Goal: Transaction & Acquisition: Book appointment/travel/reservation

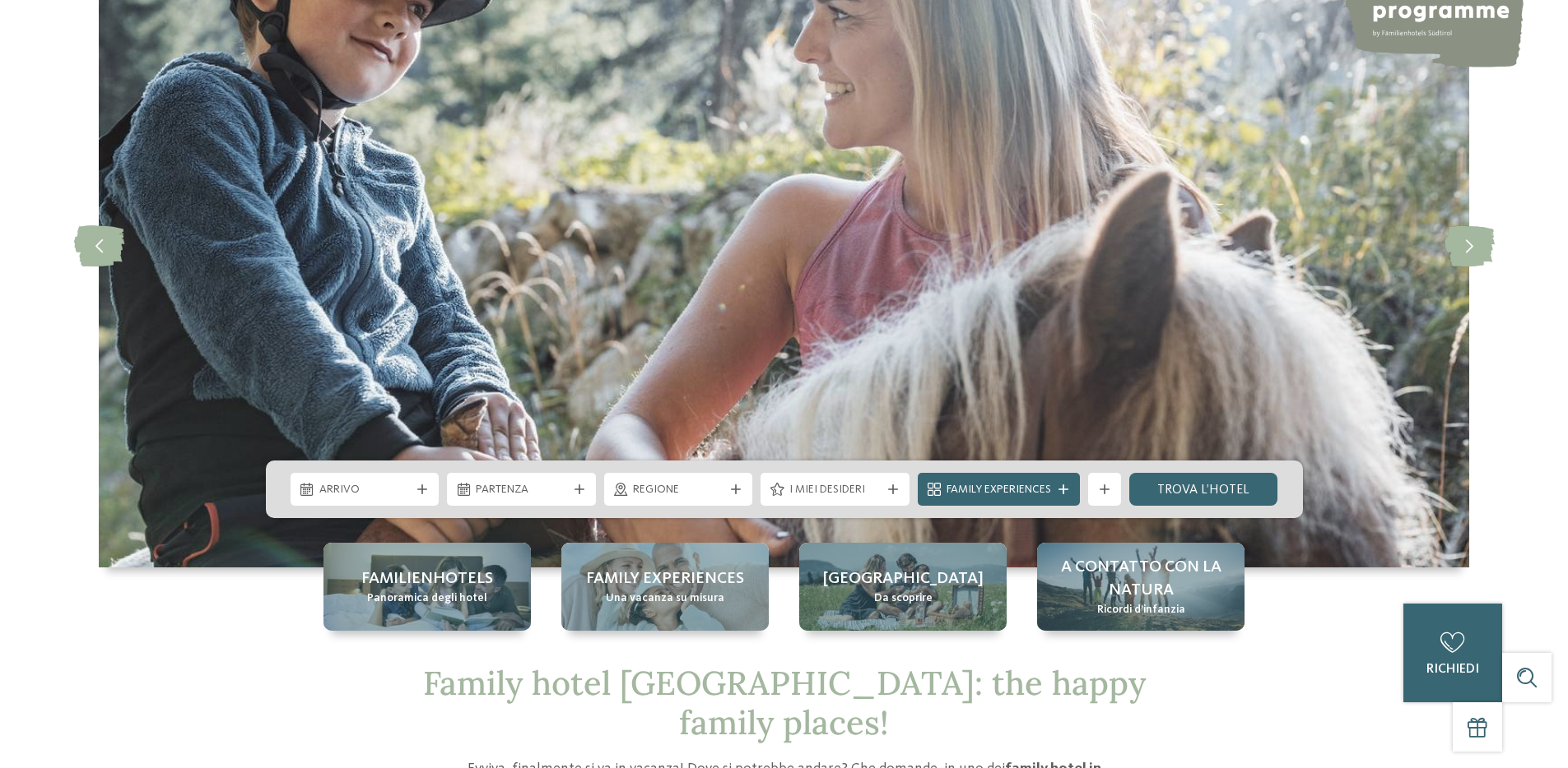
scroll to position [318, 0]
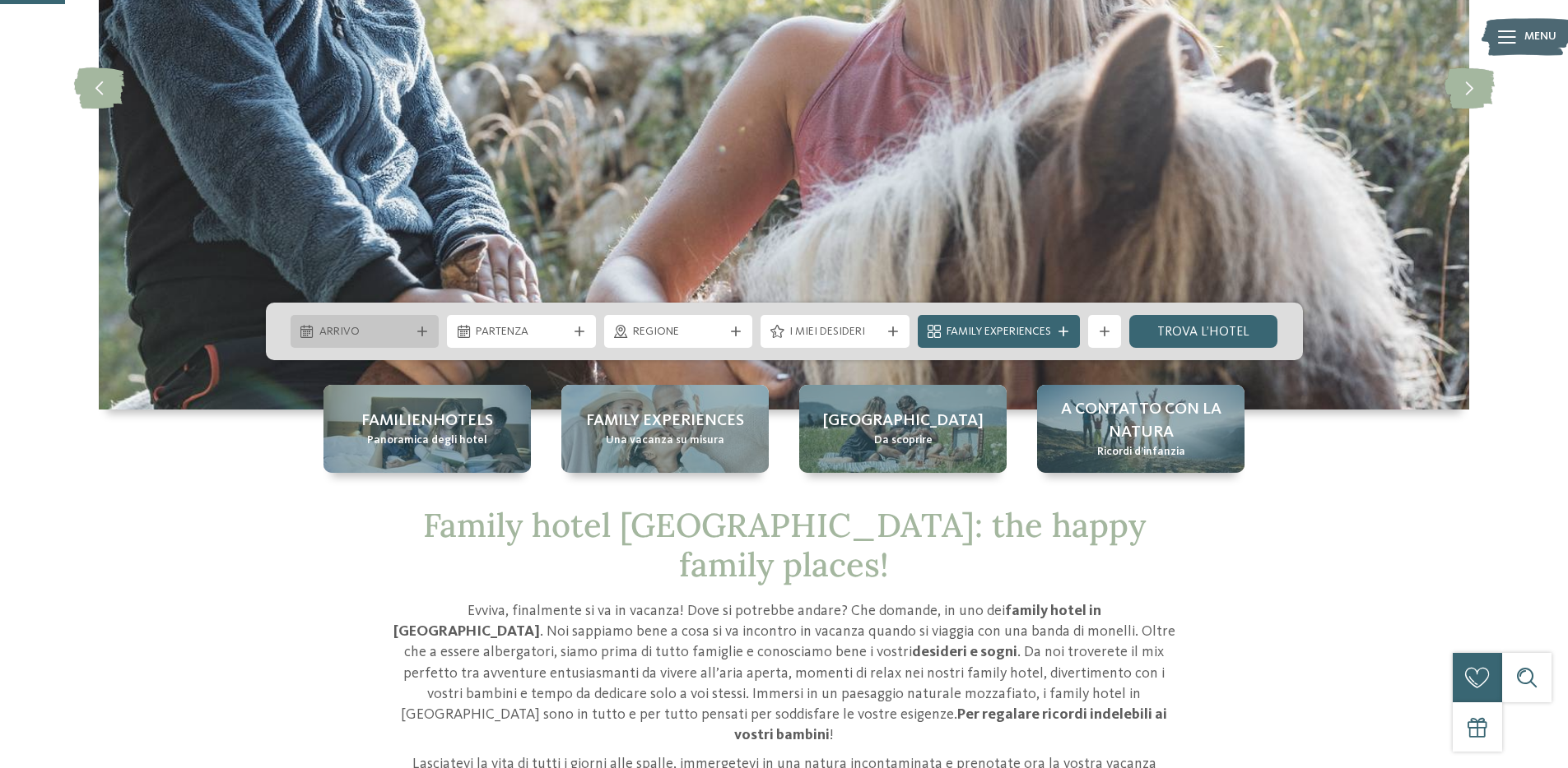
click at [420, 343] on div "Arrivo" at bounding box center [365, 331] width 149 height 33
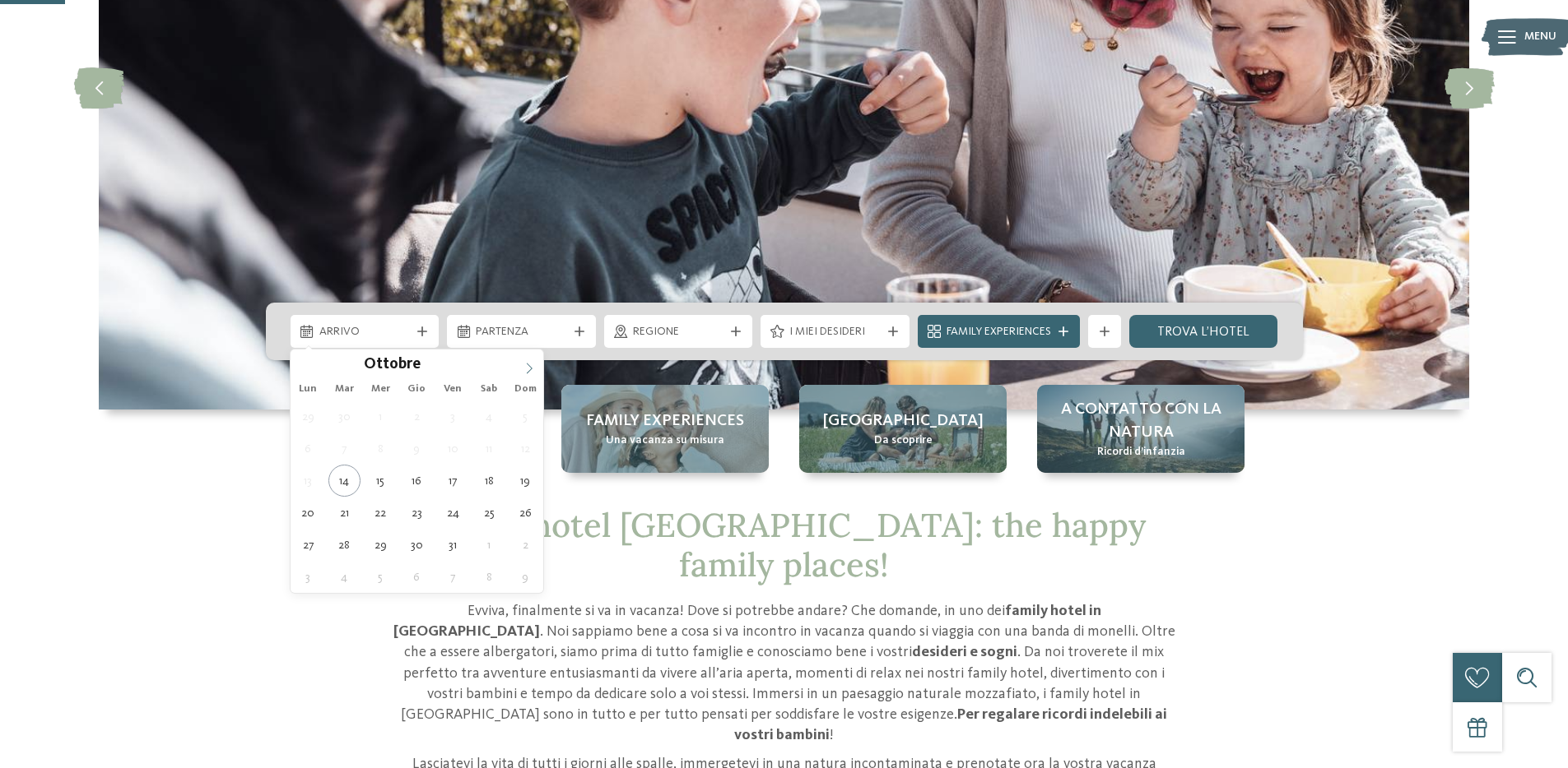
click at [530, 375] on span at bounding box center [529, 364] width 28 height 28
type div "12.12.2025"
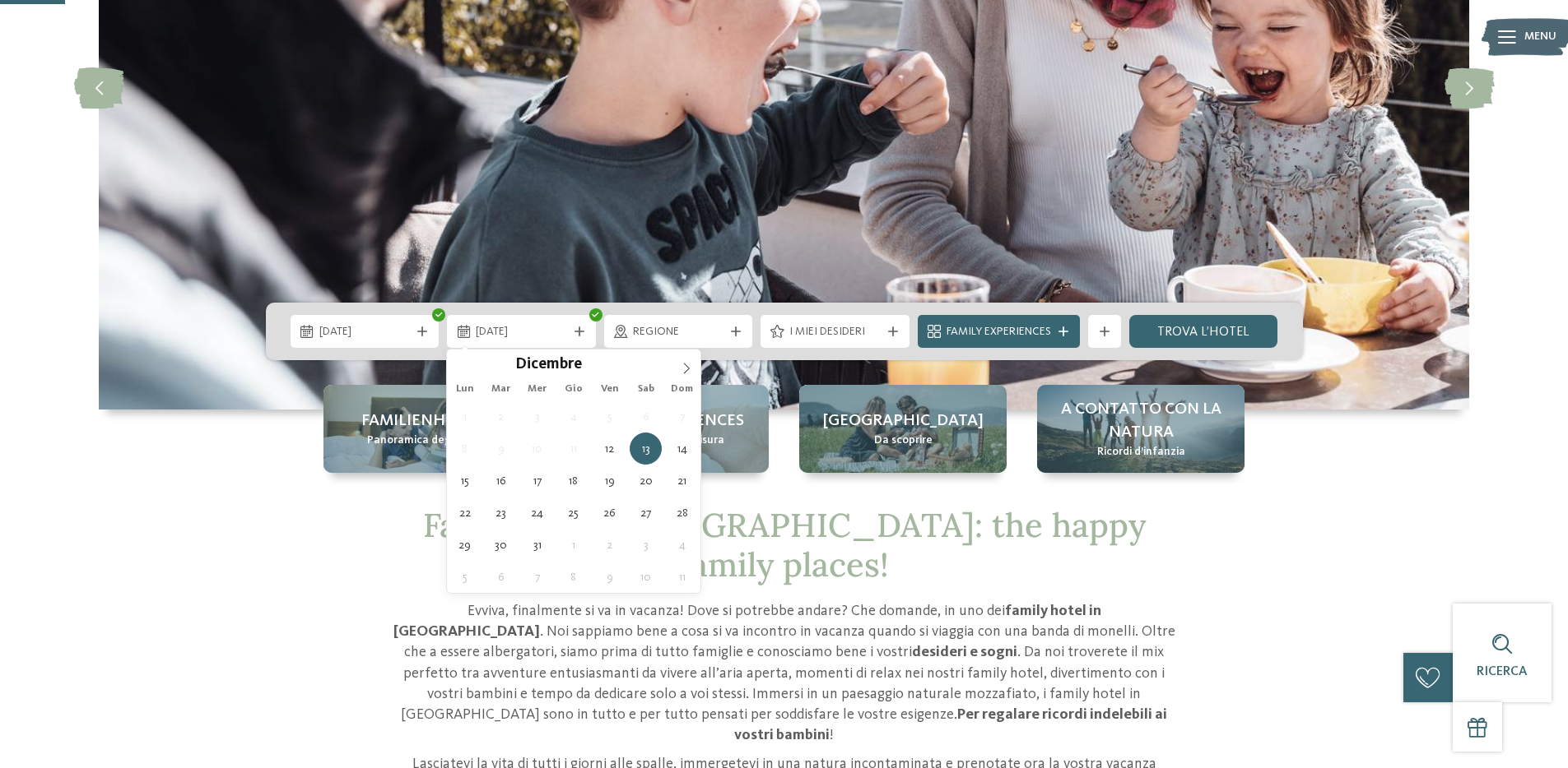
click at [674, 463] on div "1 2 3 4 5 6 7 8 9 10 11 12 13 14 15 16 17 18 19 20 21 22 23 24 25 26 27 28 29 3…" at bounding box center [573, 497] width 254 height 192
type div "14.12.2025"
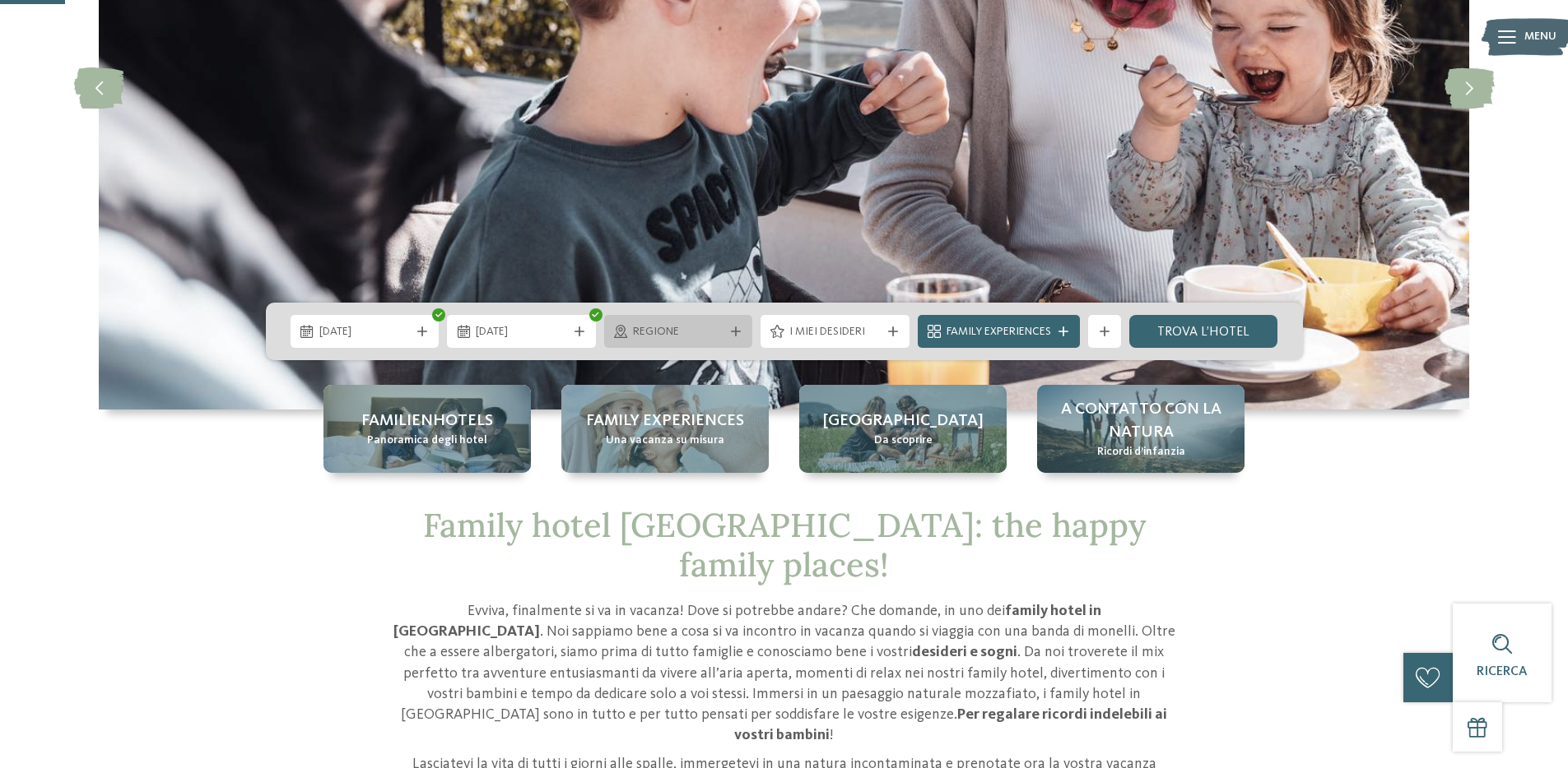
click at [703, 327] on span "Regione" at bounding box center [678, 332] width 91 height 16
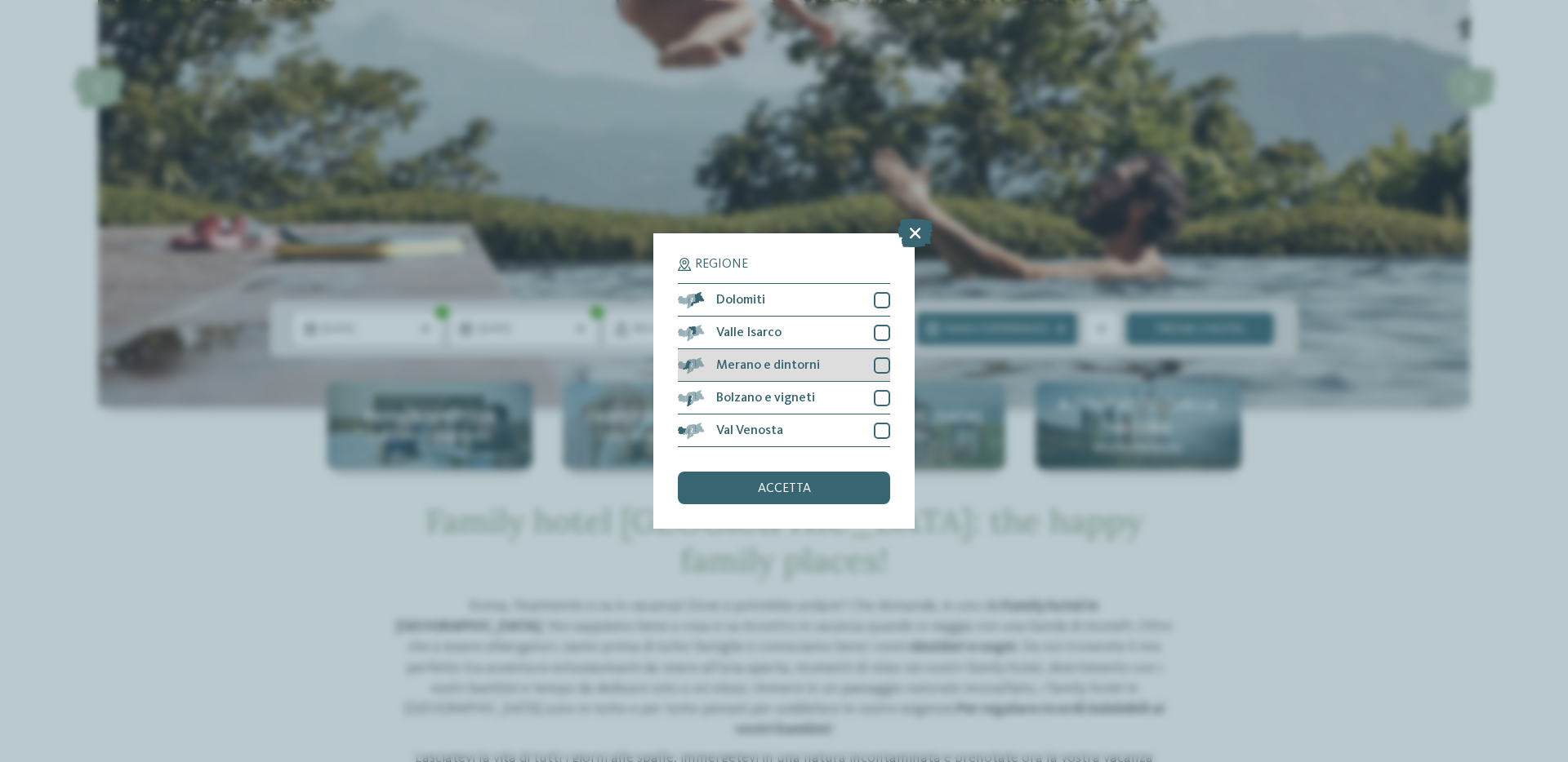
click at [877, 357] on div at bounding box center [881, 365] width 16 height 16
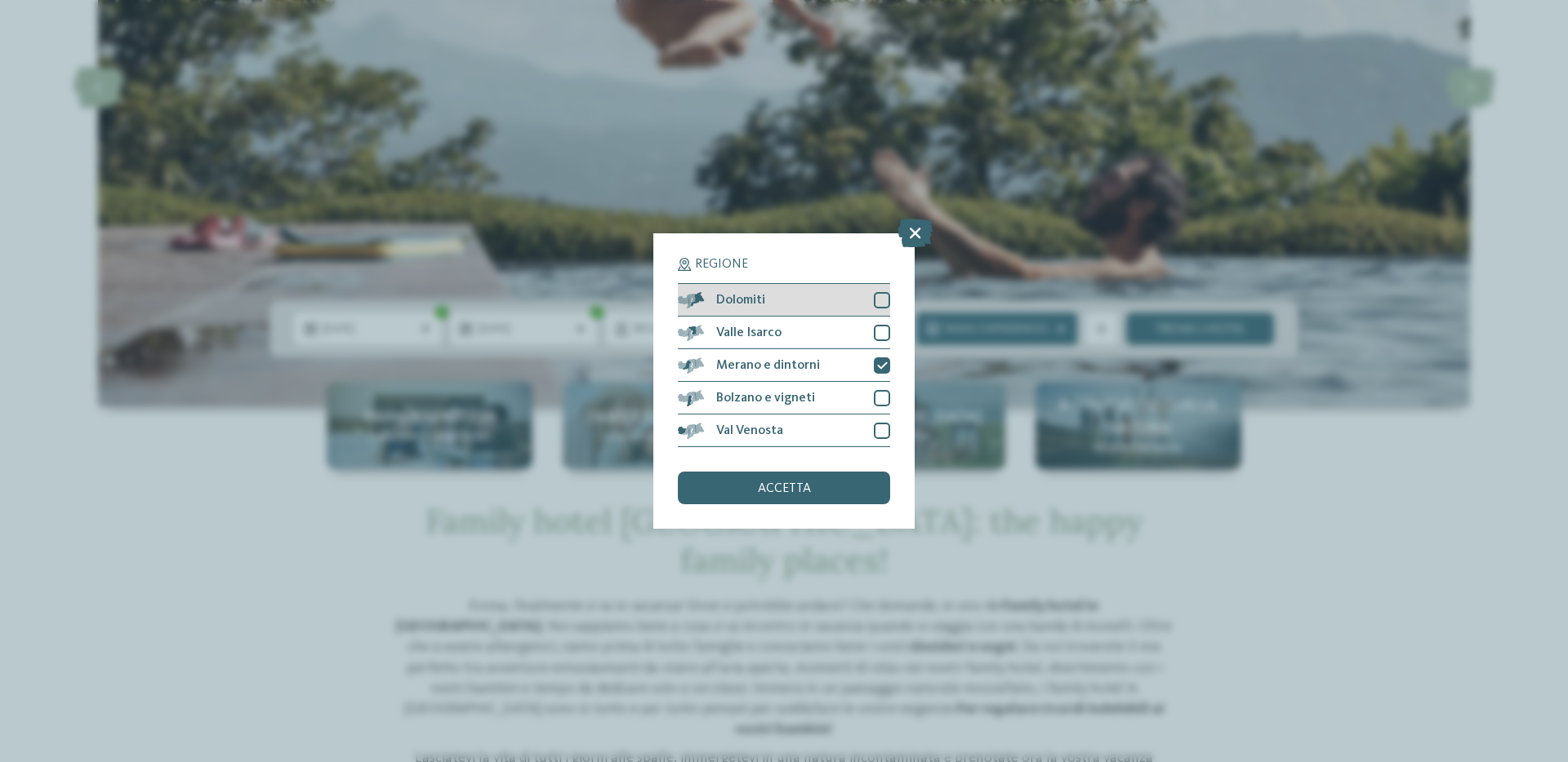
click at [884, 304] on div at bounding box center [881, 300] width 16 height 16
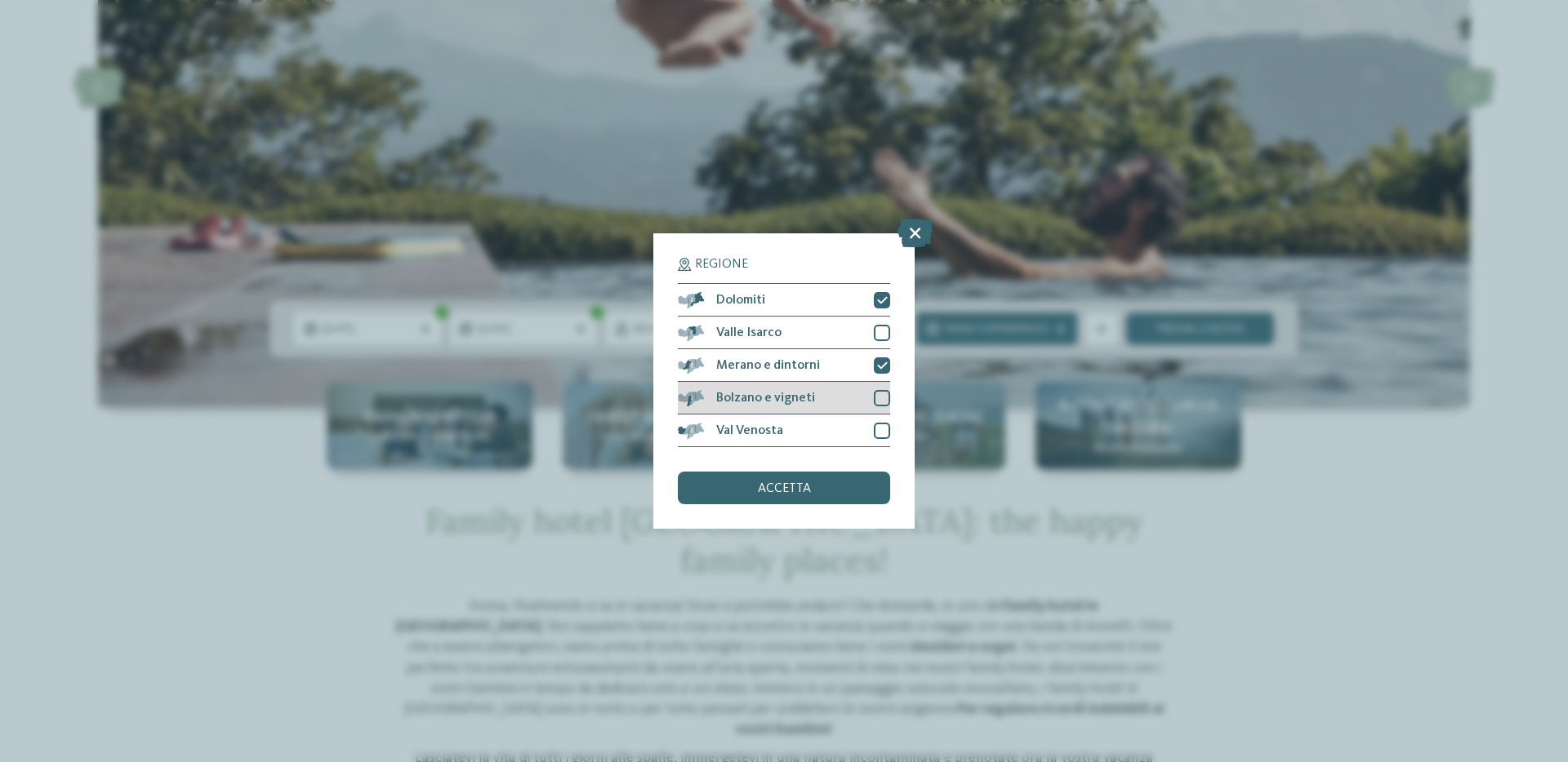
click at [882, 391] on div at bounding box center [881, 397] width 16 height 16
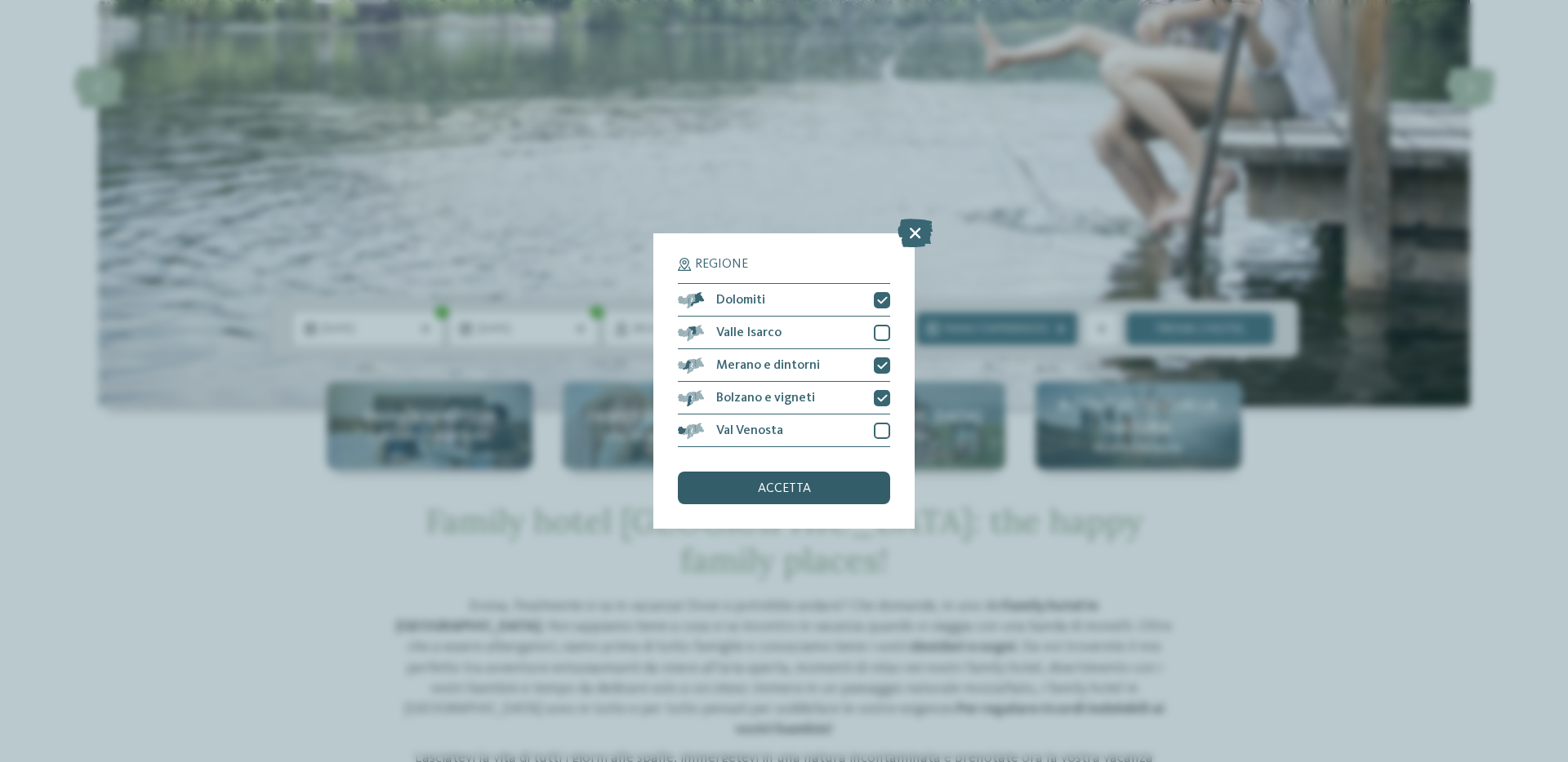
click at [829, 486] on div "accetta" at bounding box center [784, 488] width 212 height 33
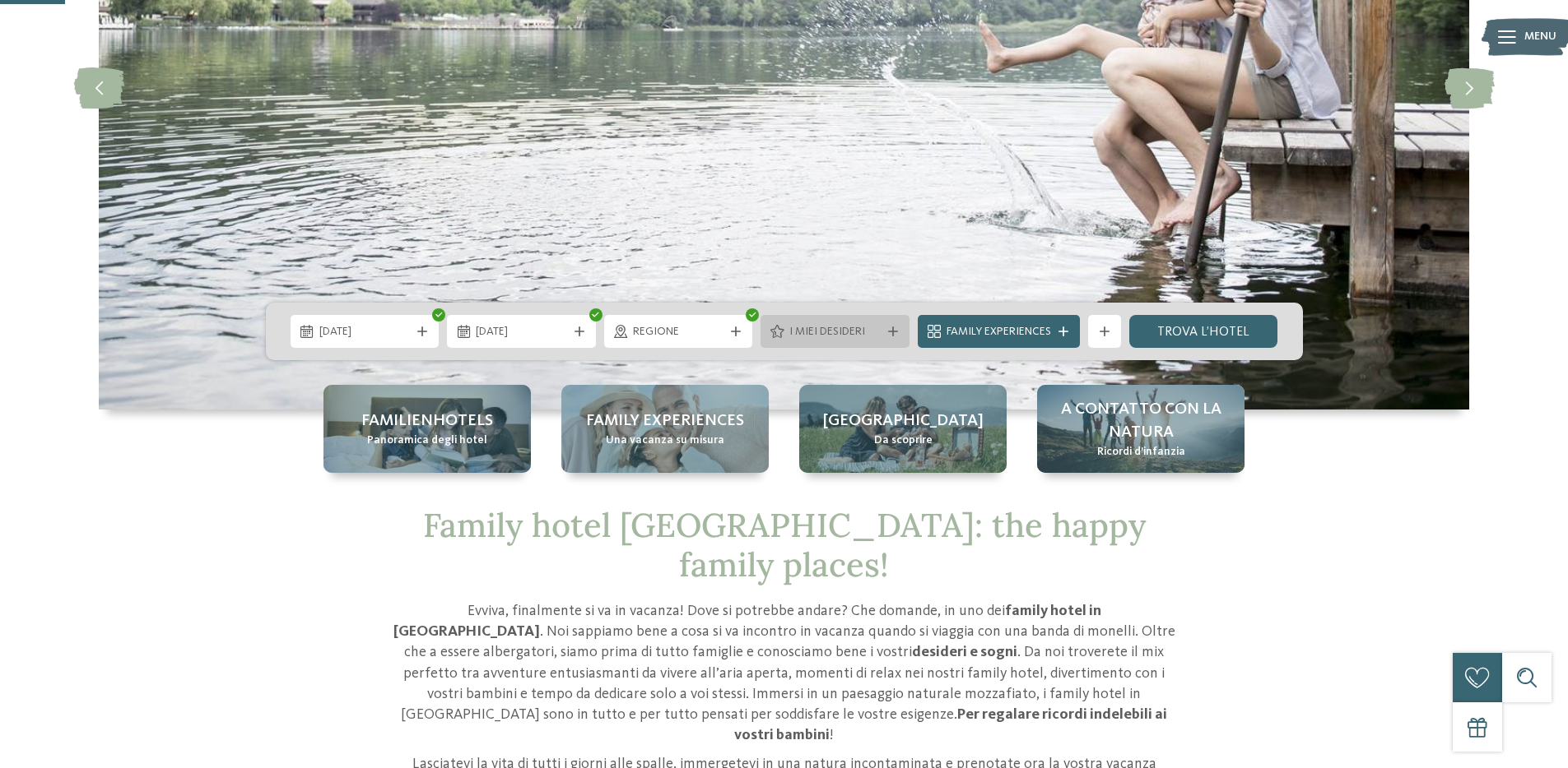
click at [878, 334] on span "I miei desideri" at bounding box center [834, 332] width 91 height 16
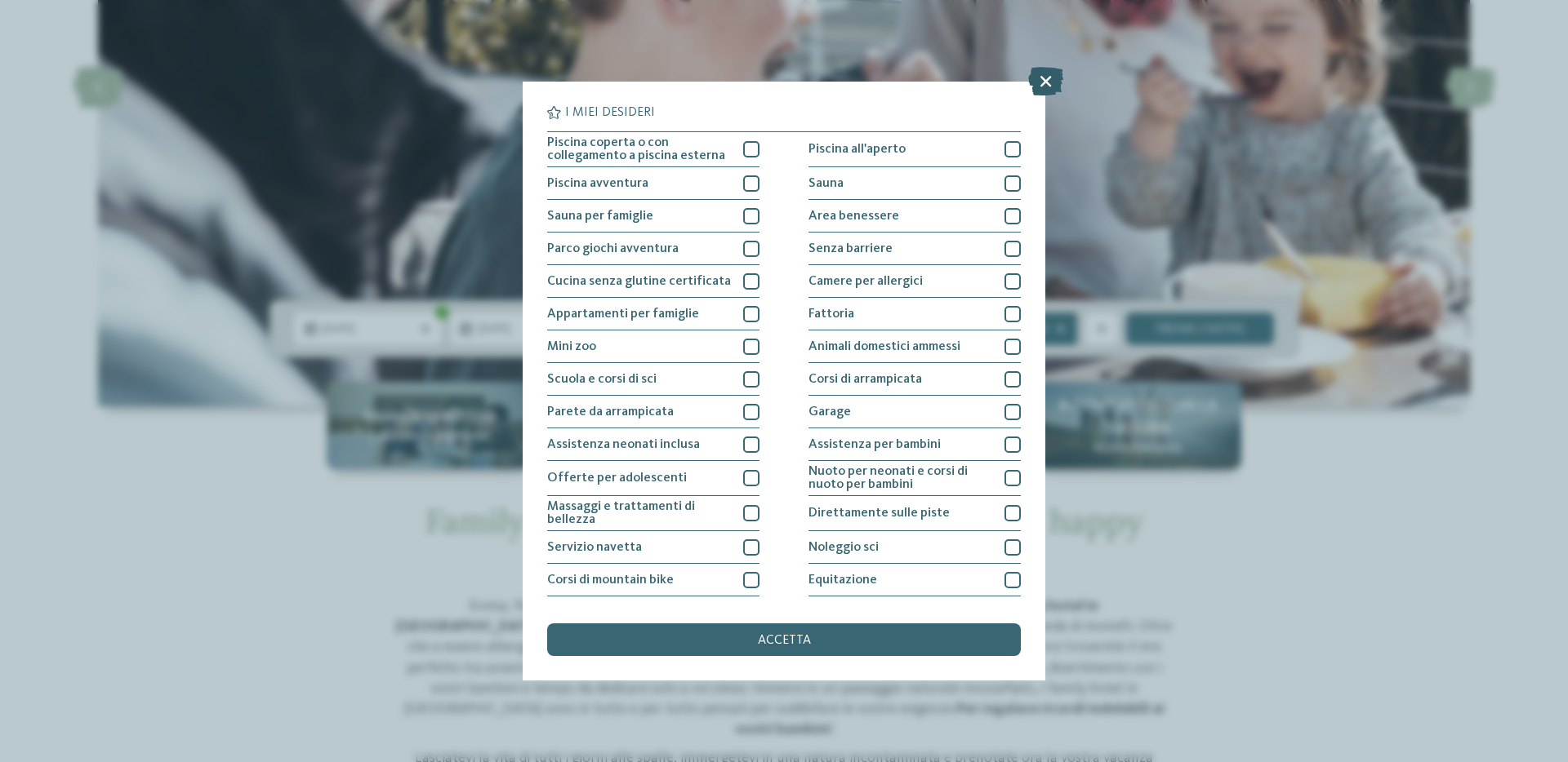
click at [1036, 85] on icon at bounding box center [1046, 81] width 36 height 29
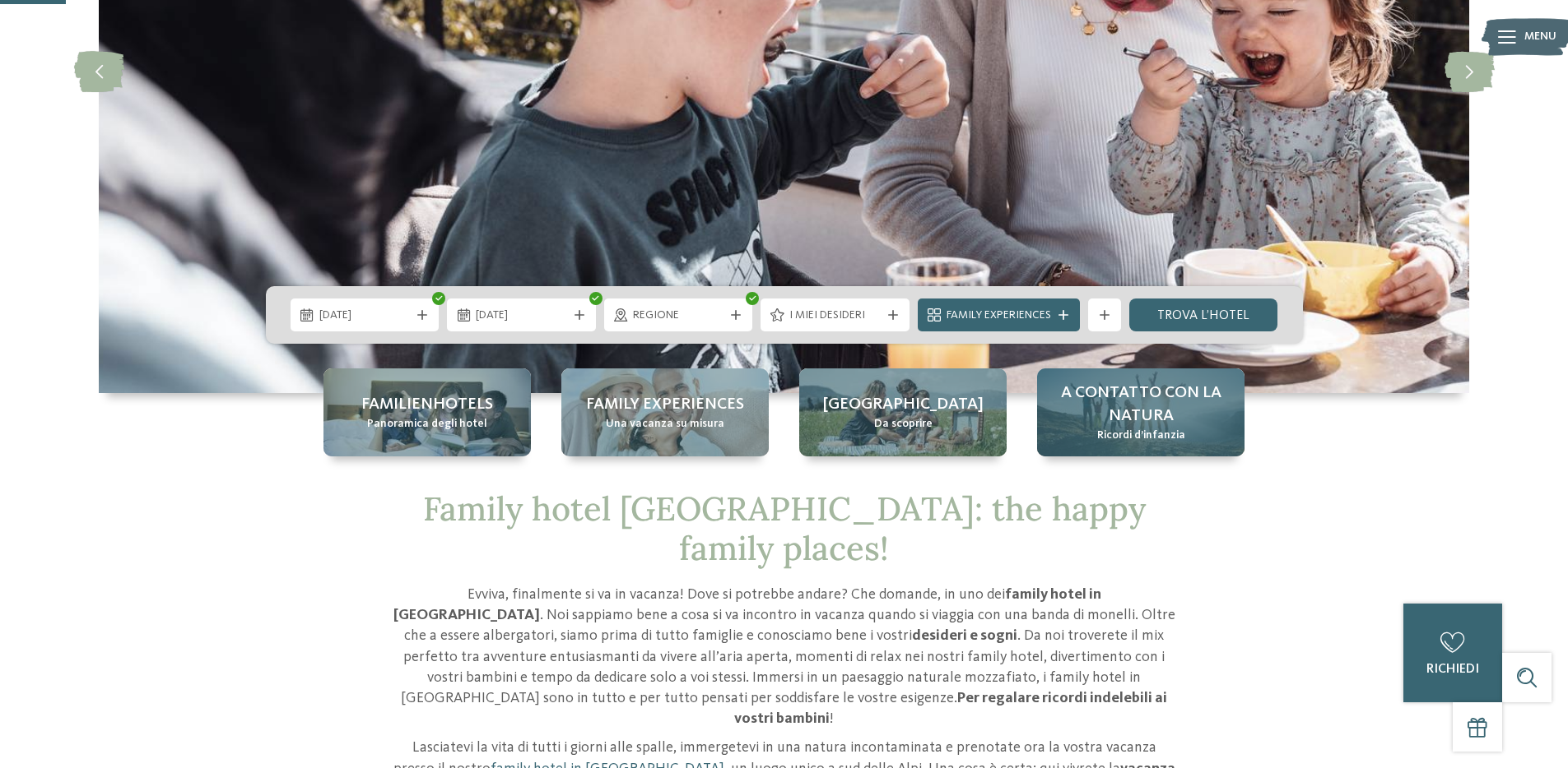
scroll to position [339, 0]
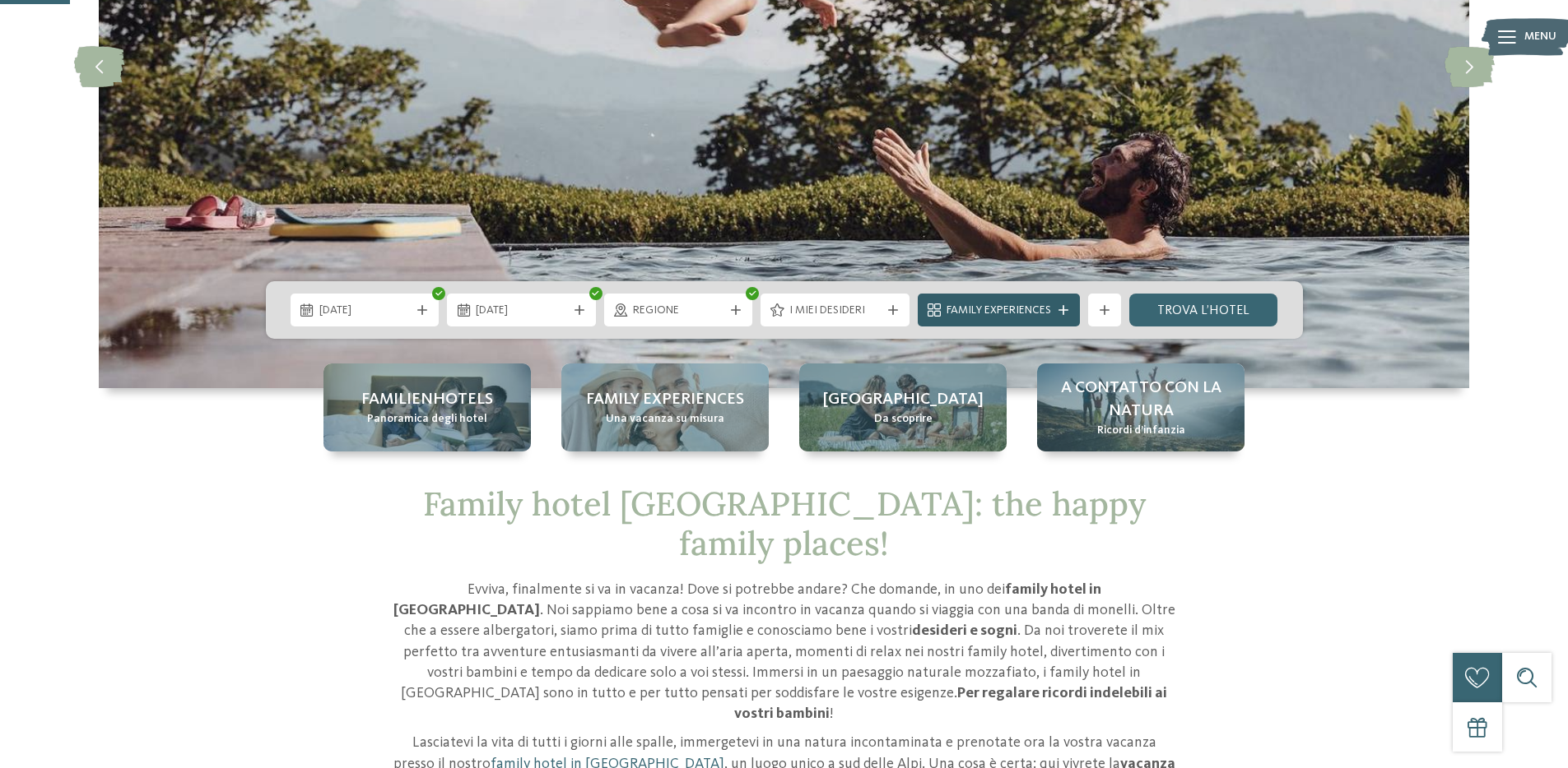
click at [1033, 309] on span "Family Experiences" at bounding box center [999, 310] width 105 height 16
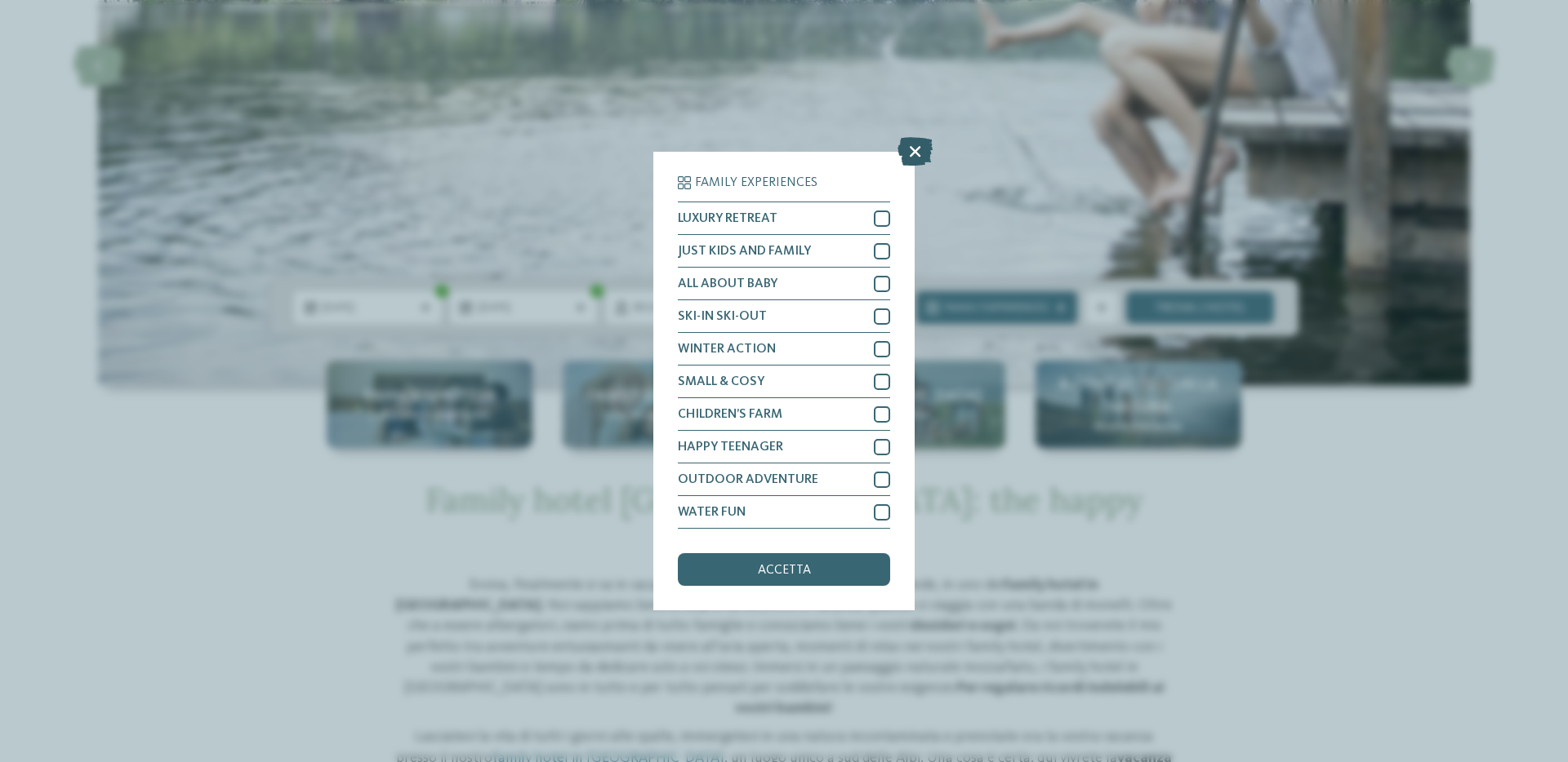
click at [915, 151] on icon at bounding box center [915, 151] width 36 height 29
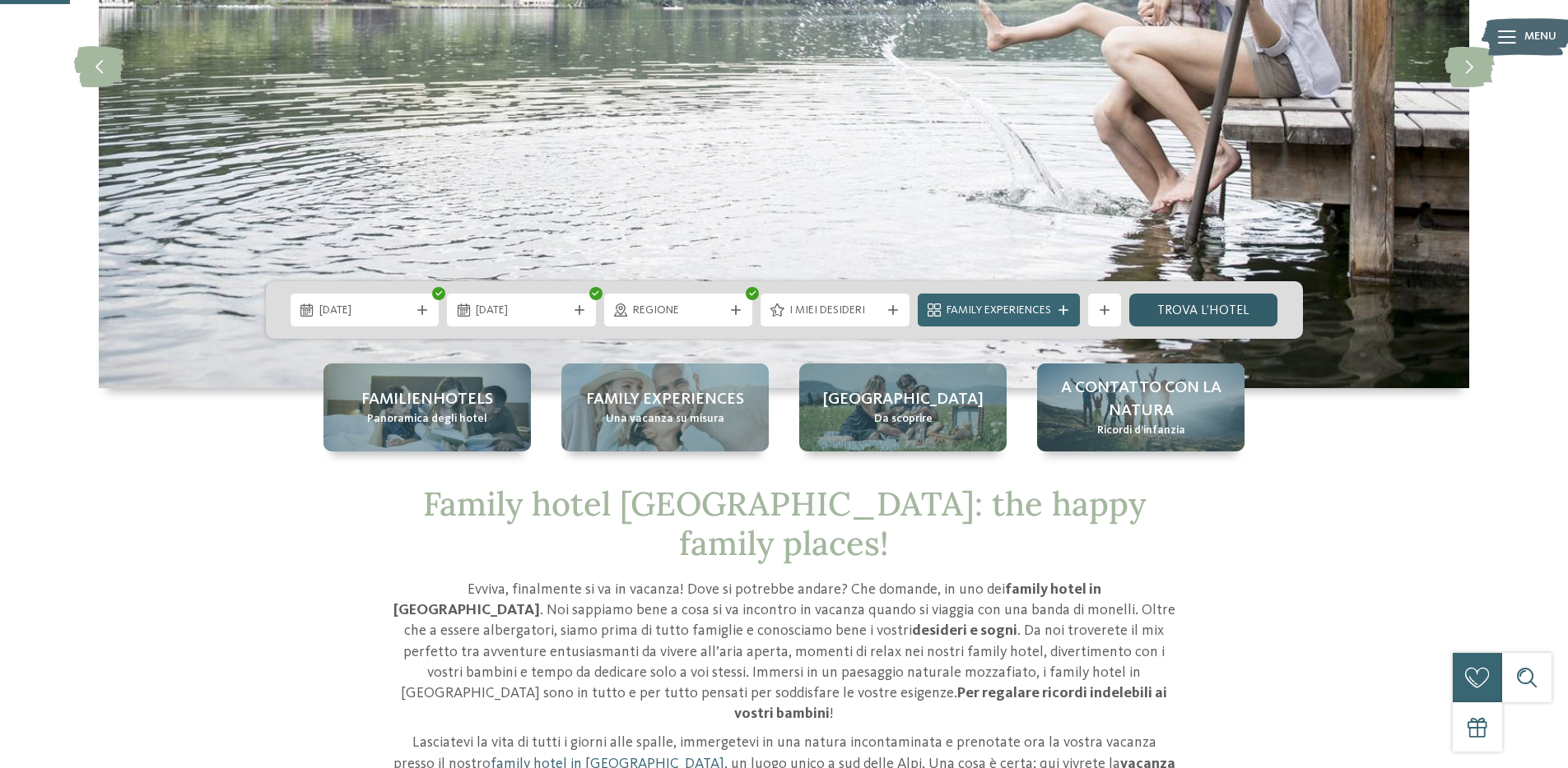
click at [1189, 314] on link "trova l’hotel" at bounding box center [1204, 310] width 149 height 33
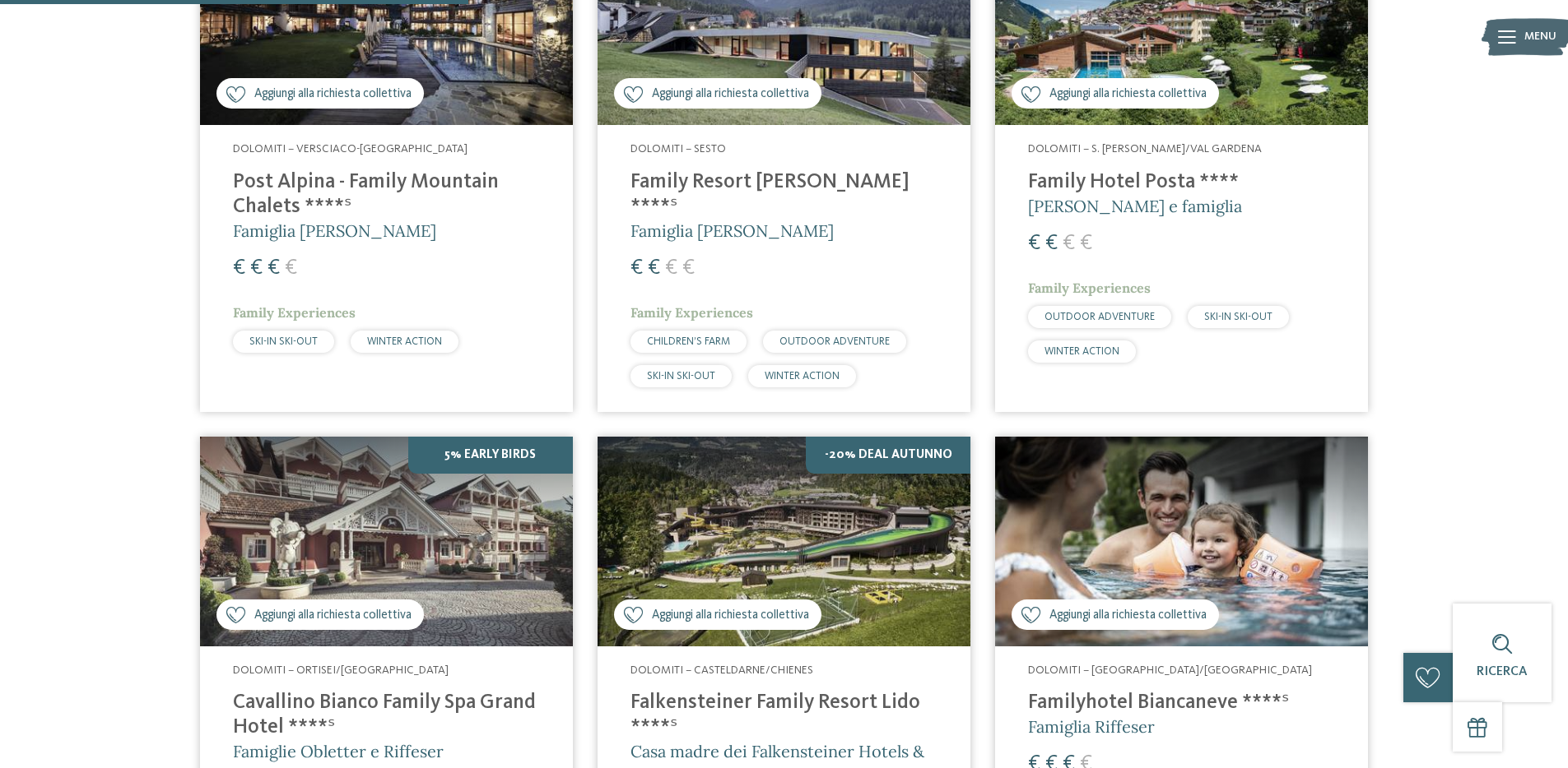
scroll to position [743, 0]
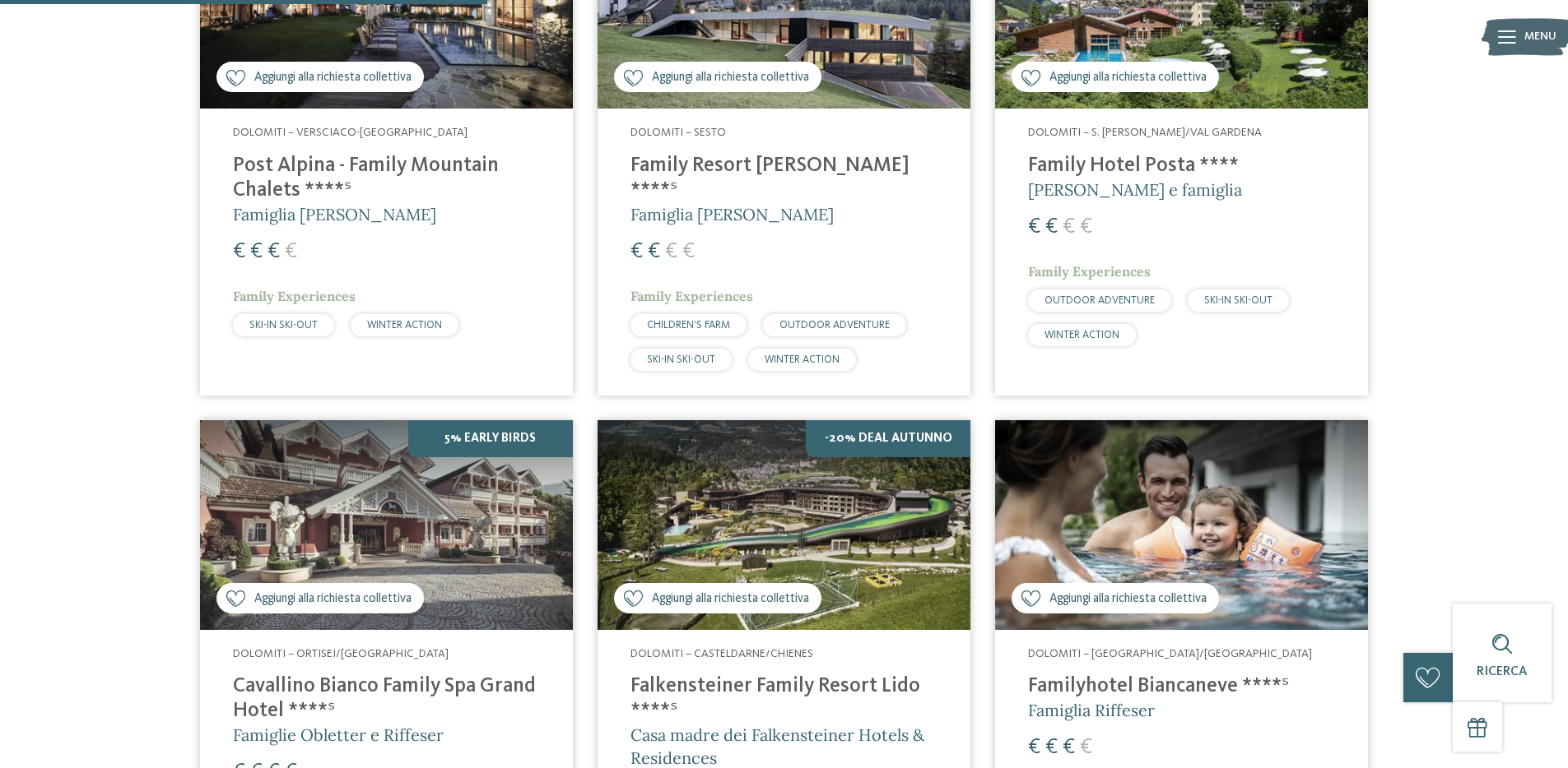
click at [418, 488] on img at bounding box center [386, 525] width 372 height 210
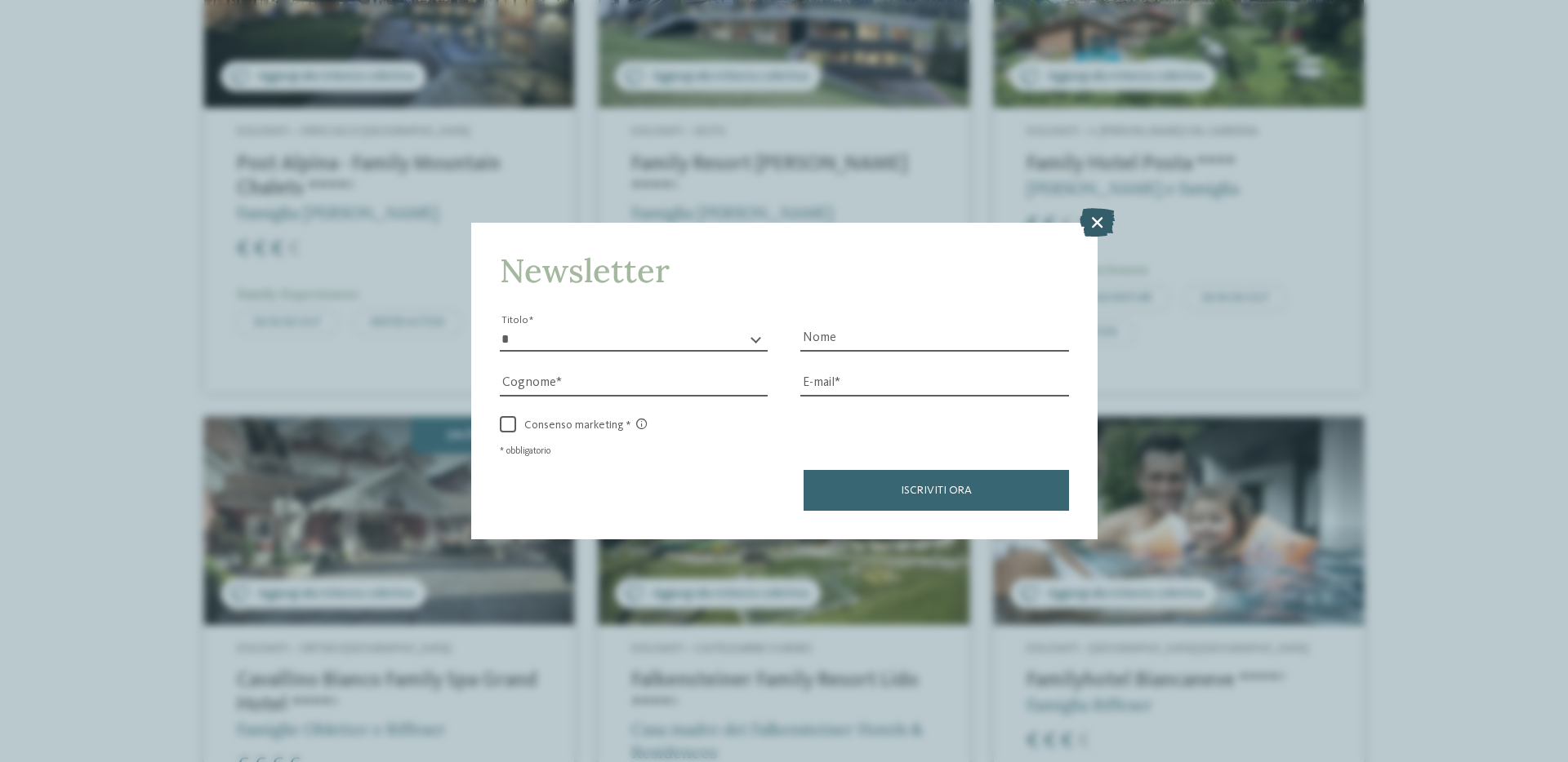
click at [1108, 222] on icon at bounding box center [1097, 222] width 36 height 29
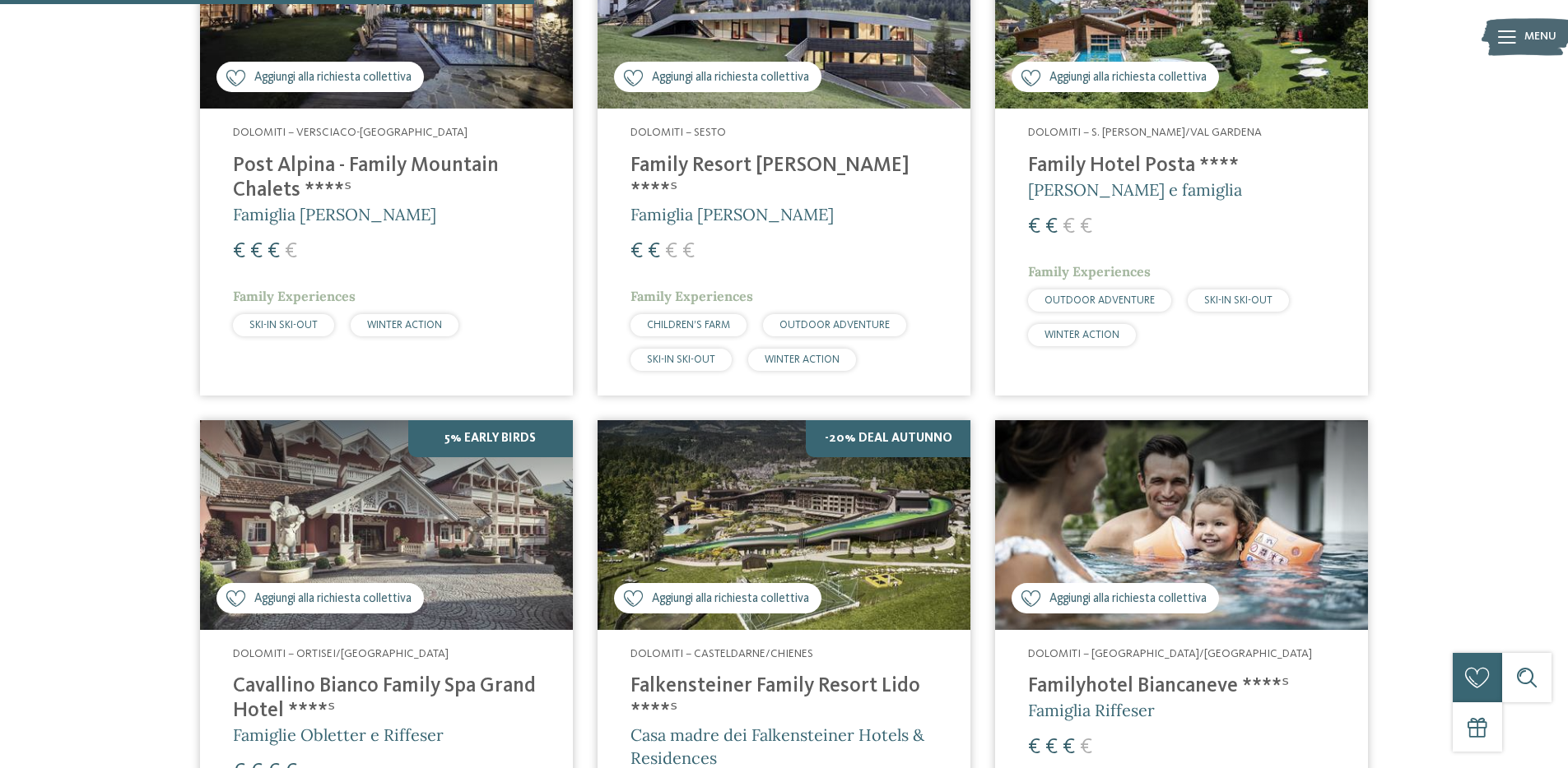
scroll to position [1044, 0]
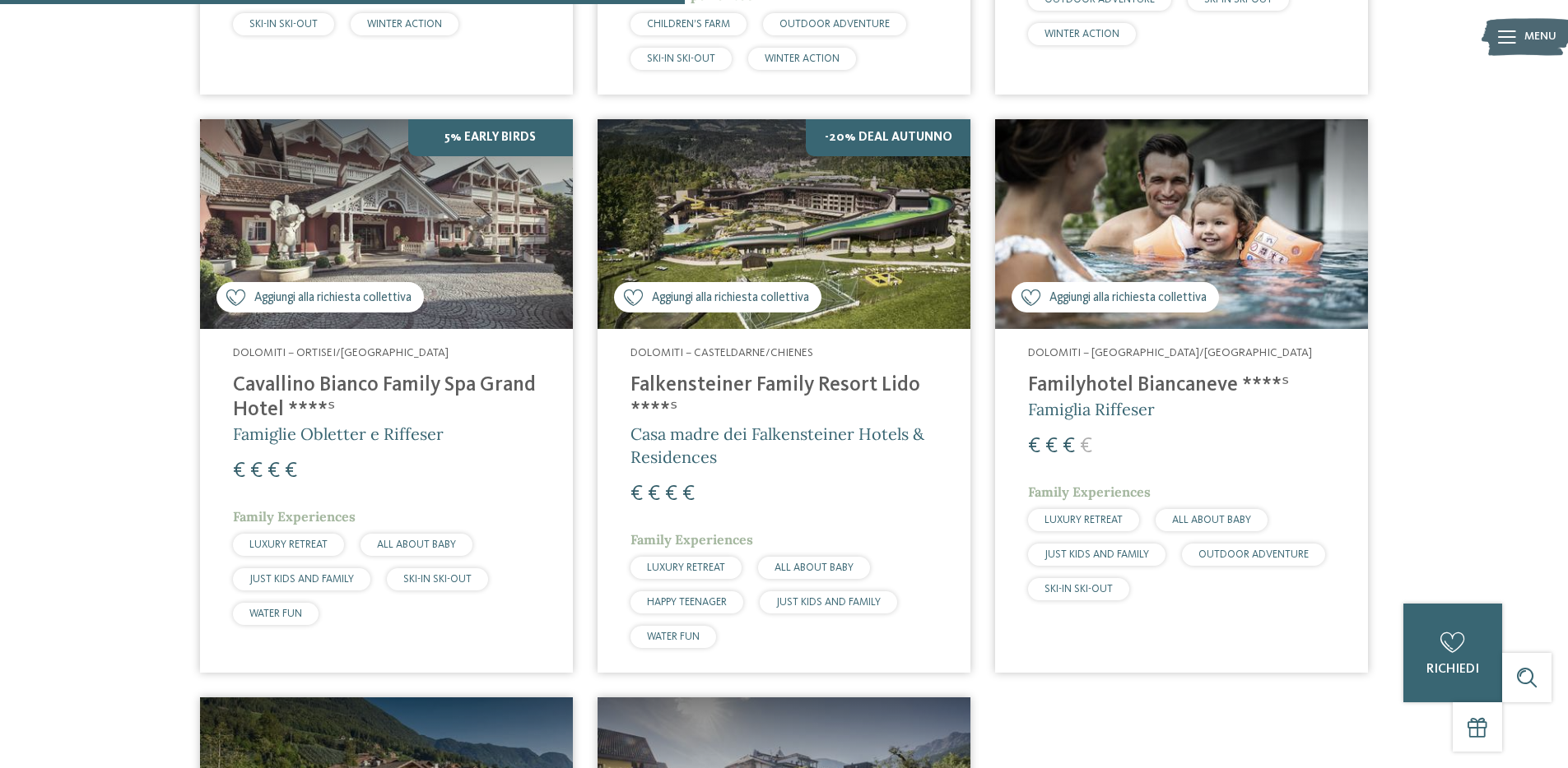
click at [1038, 373] on h4 "Familyhotel Biancaneve ****ˢ" at bounding box center [1181, 385] width 307 height 25
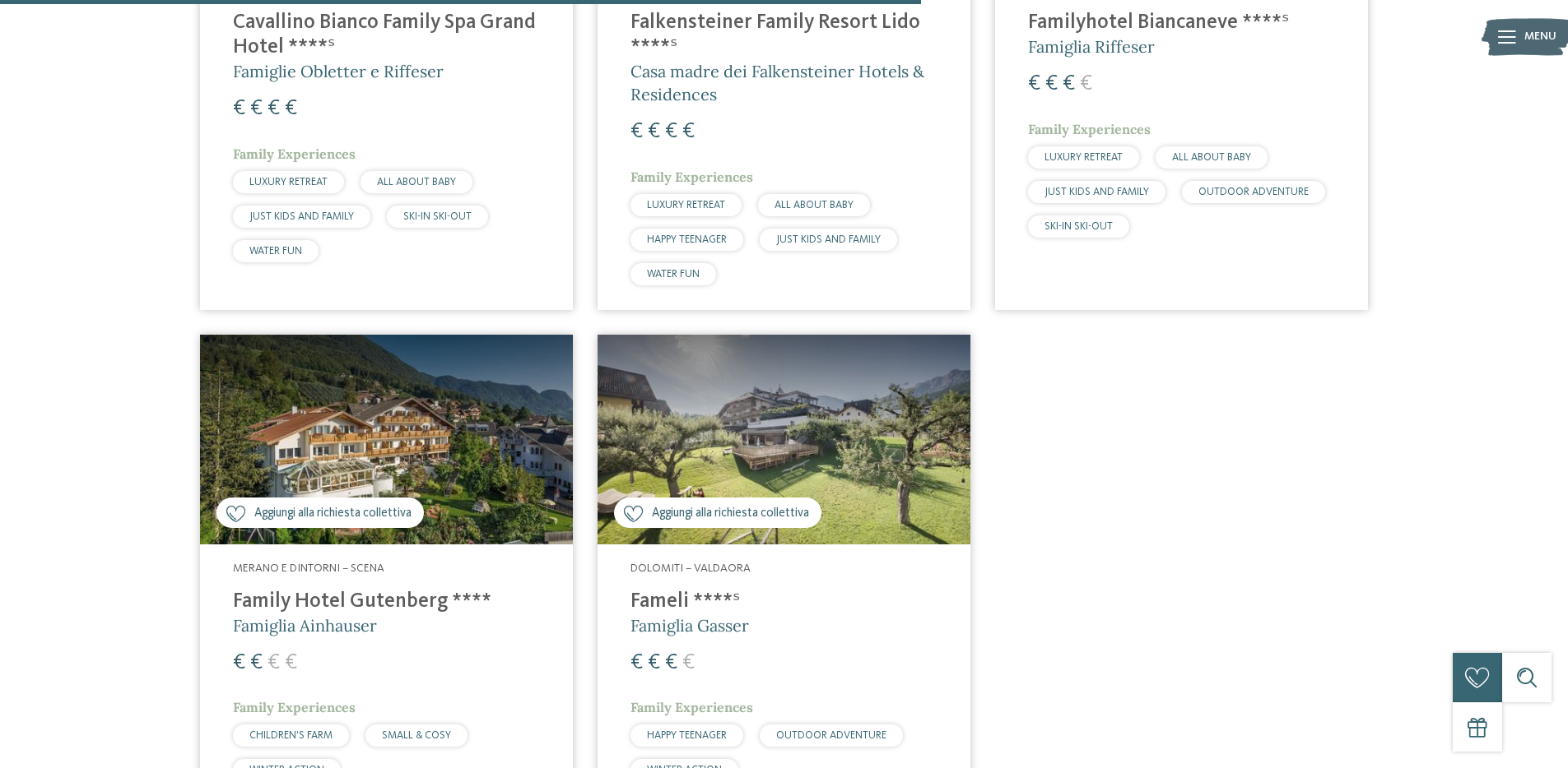
scroll to position [1408, 0]
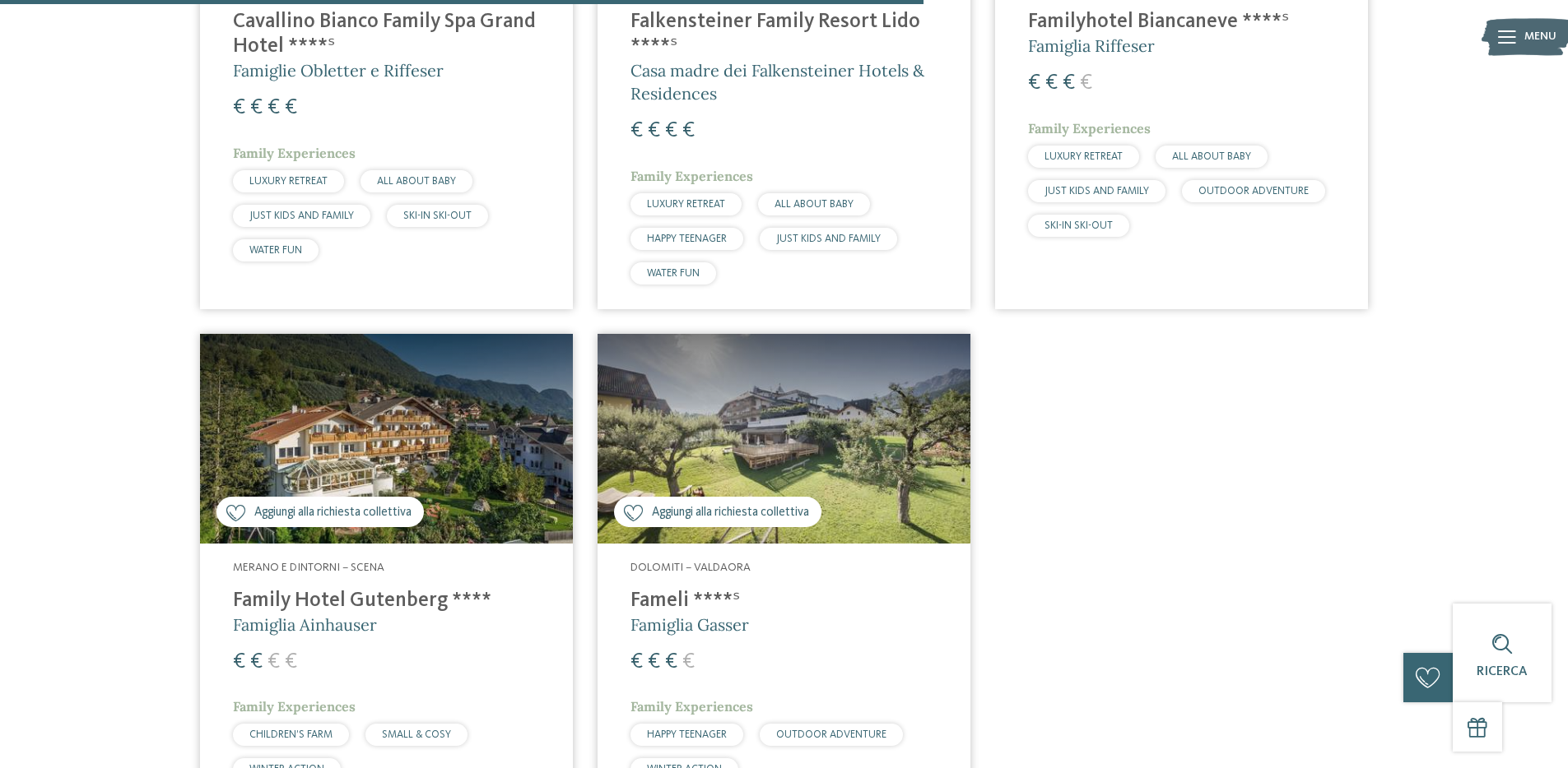
click at [820, 420] on img at bounding box center [784, 438] width 372 height 210
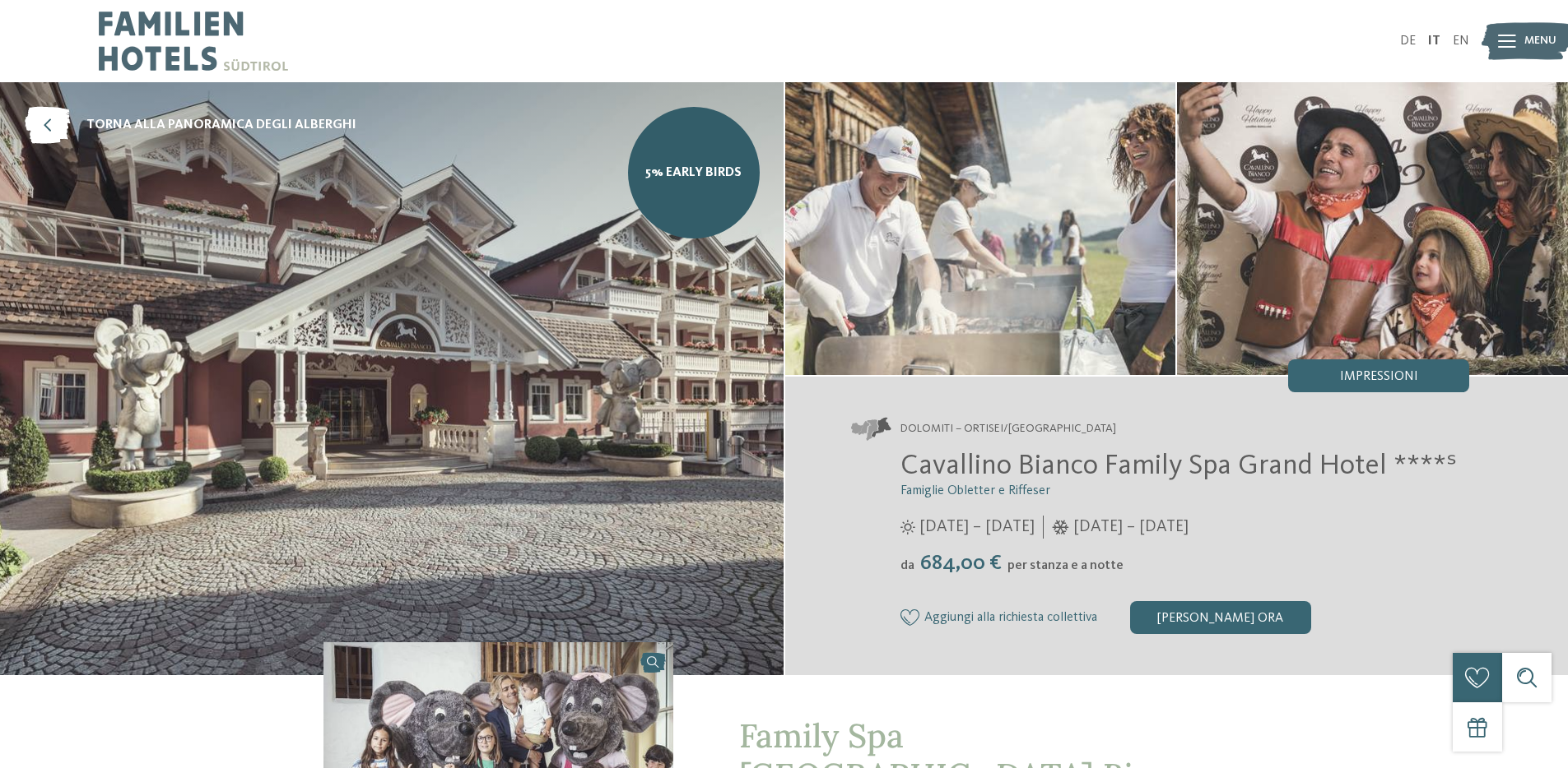
click at [522, 353] on img at bounding box center [391, 378] width 784 height 593
click at [718, 193] on link "5% Early Birds" at bounding box center [694, 172] width 132 height 132
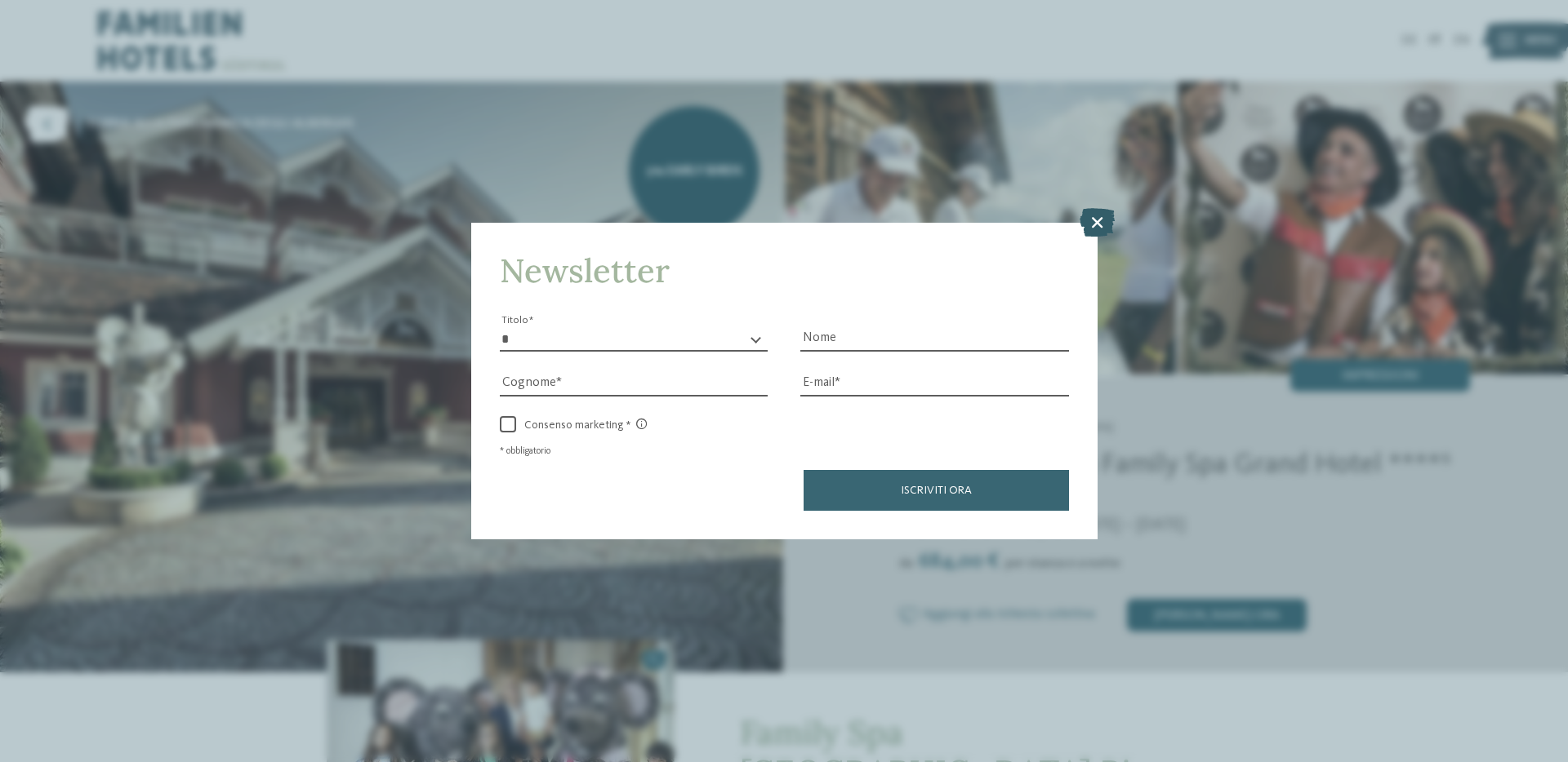
click at [1090, 223] on icon at bounding box center [1097, 222] width 36 height 29
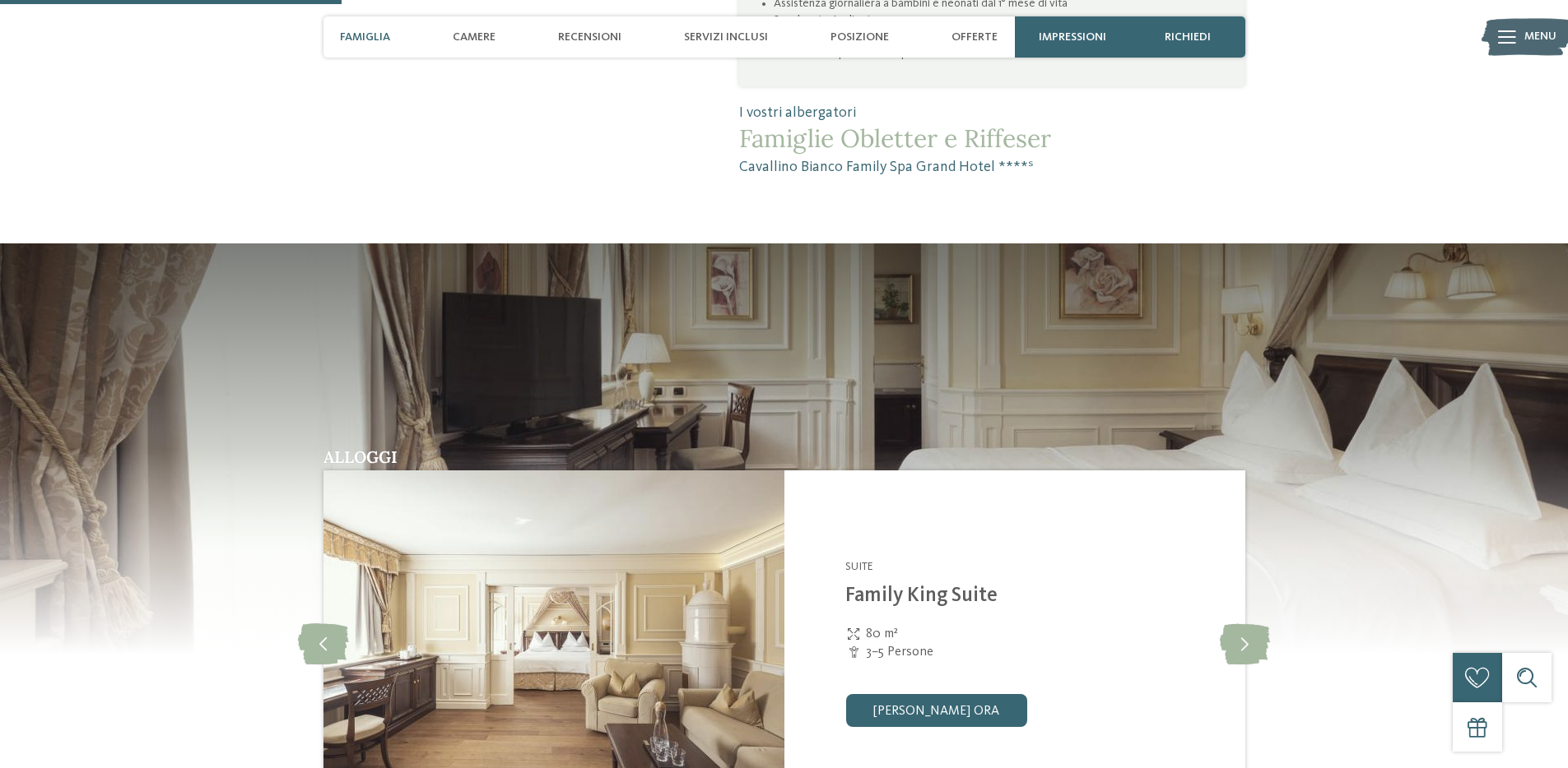
scroll to position [1544, 0]
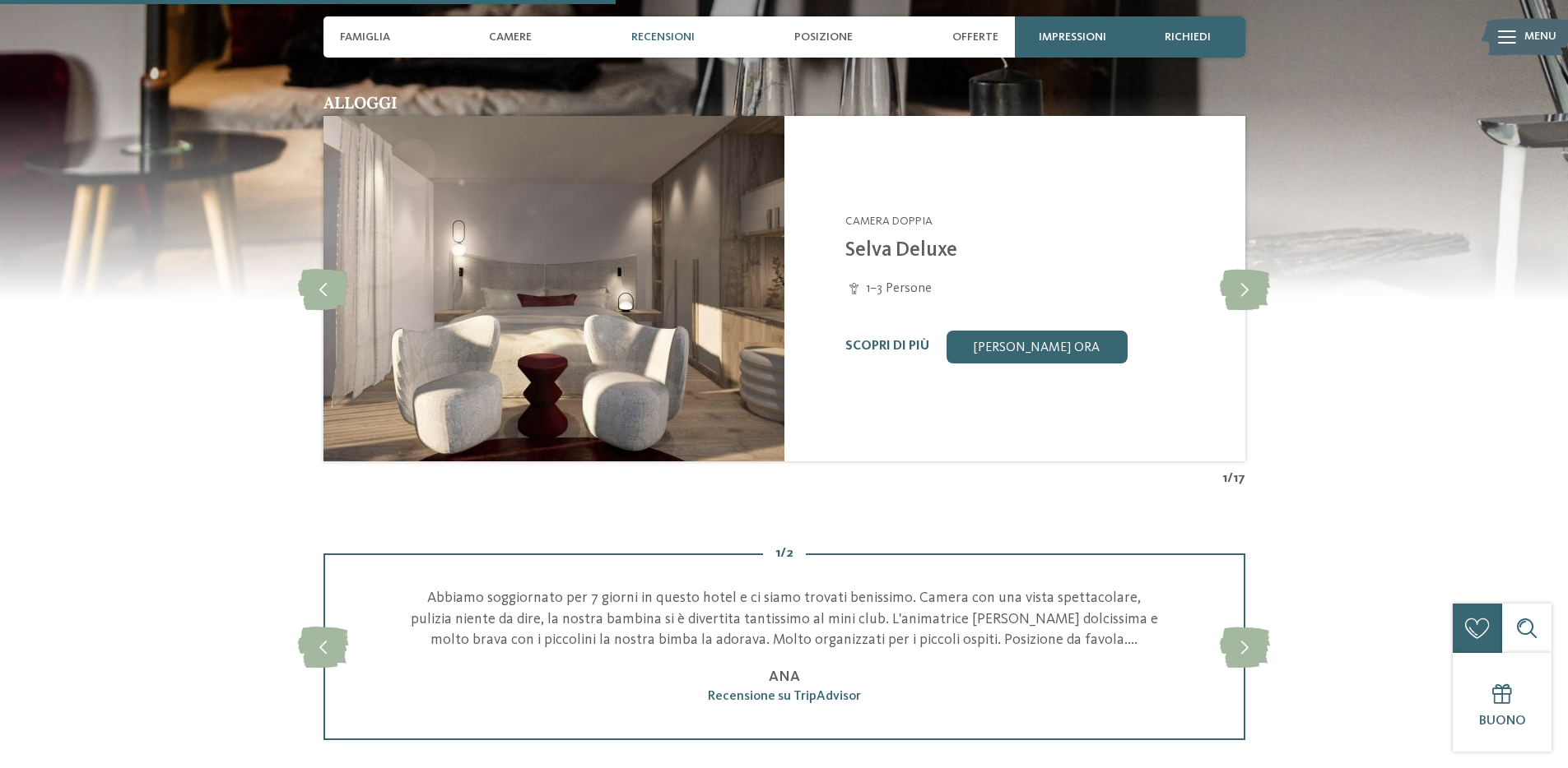
scroll to position [1456, 0]
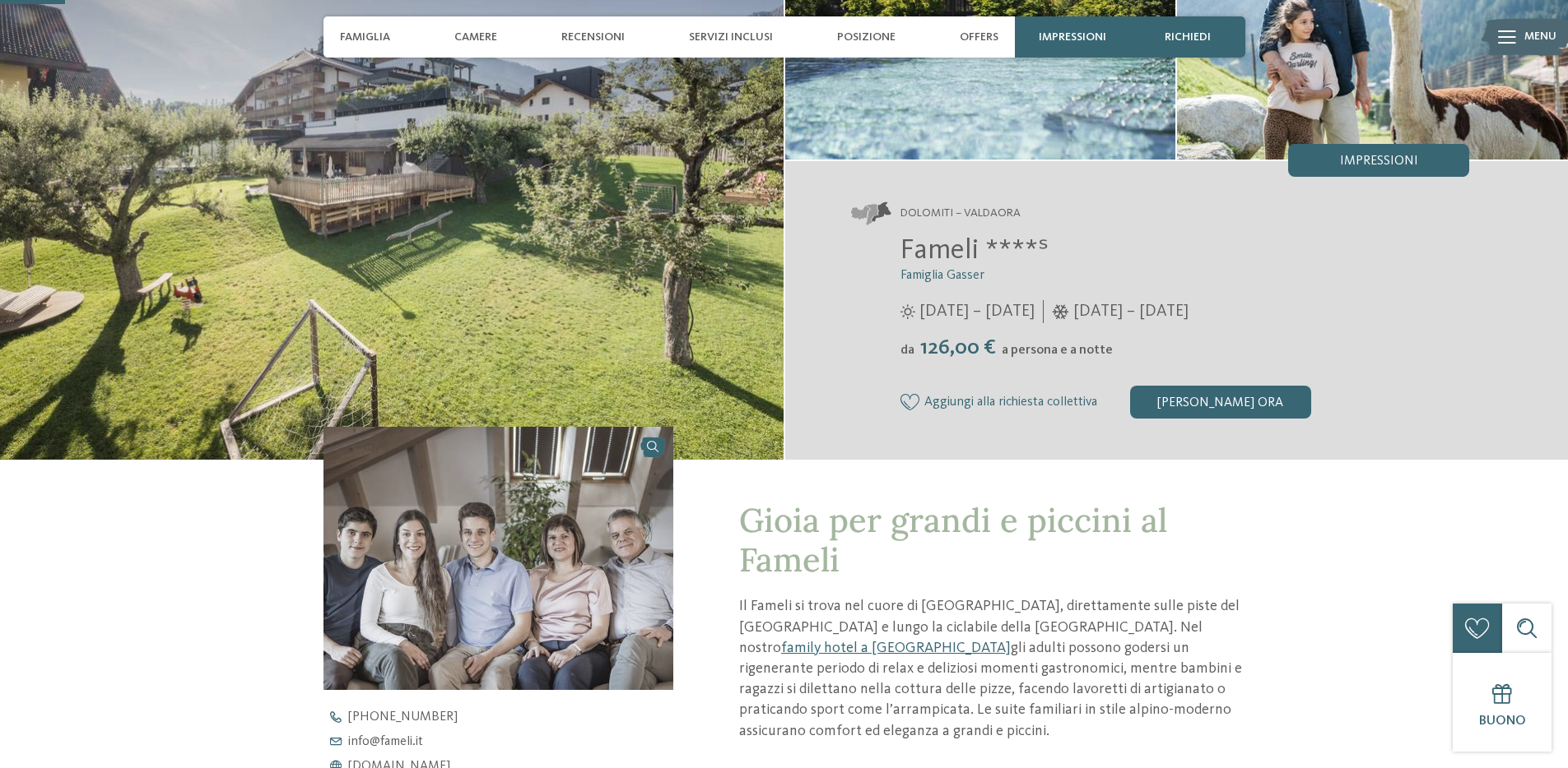
scroll to position [215, 0]
